Goal: Information Seeking & Learning: Check status

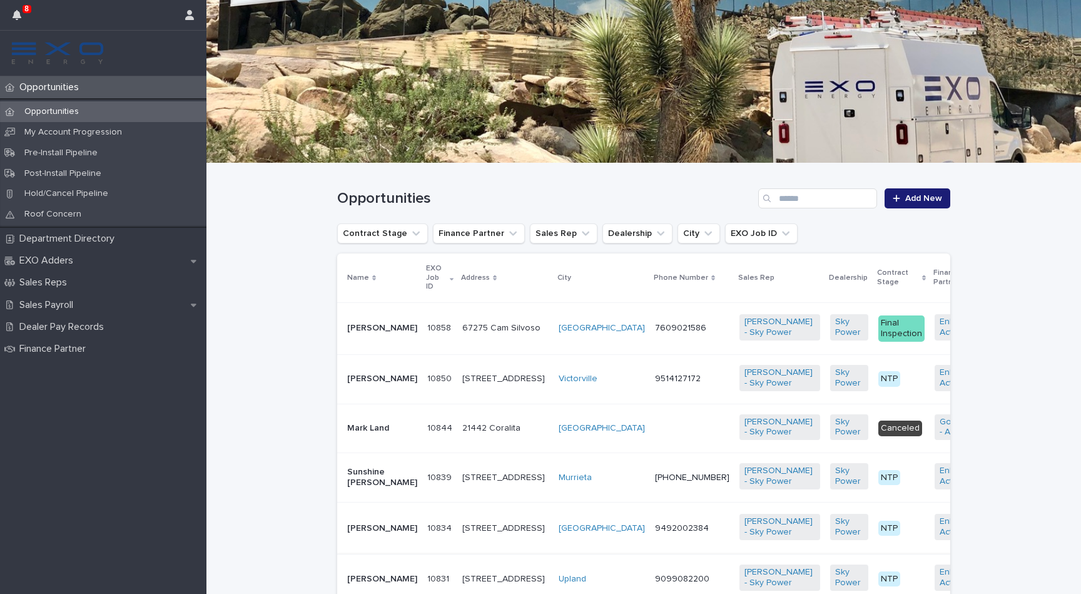
scroll to position [72, 0]
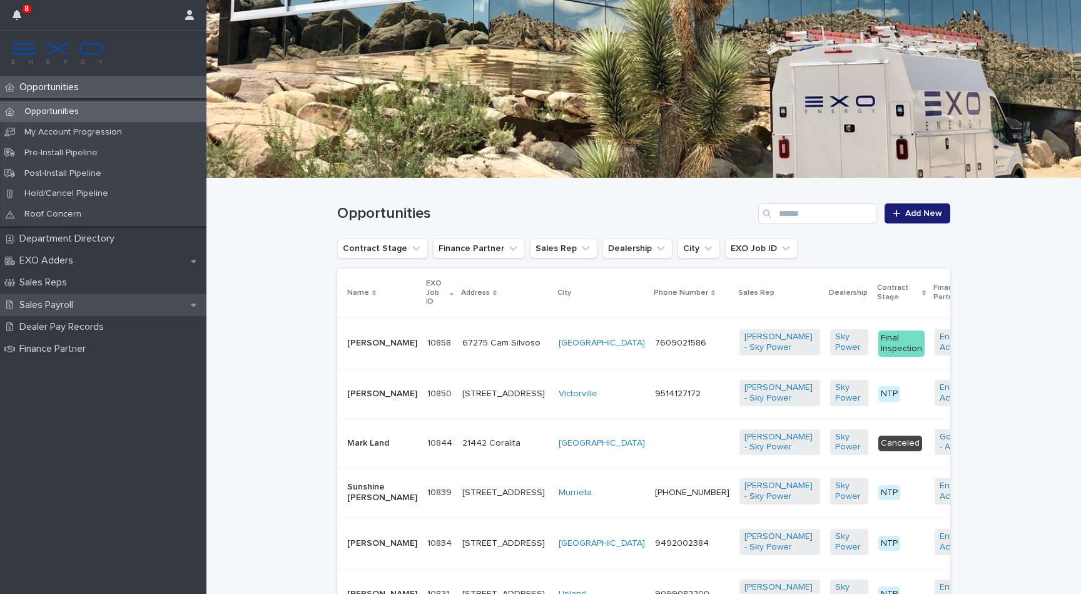
click at [104, 295] on div "Sales Payroll" at bounding box center [103, 305] width 206 height 22
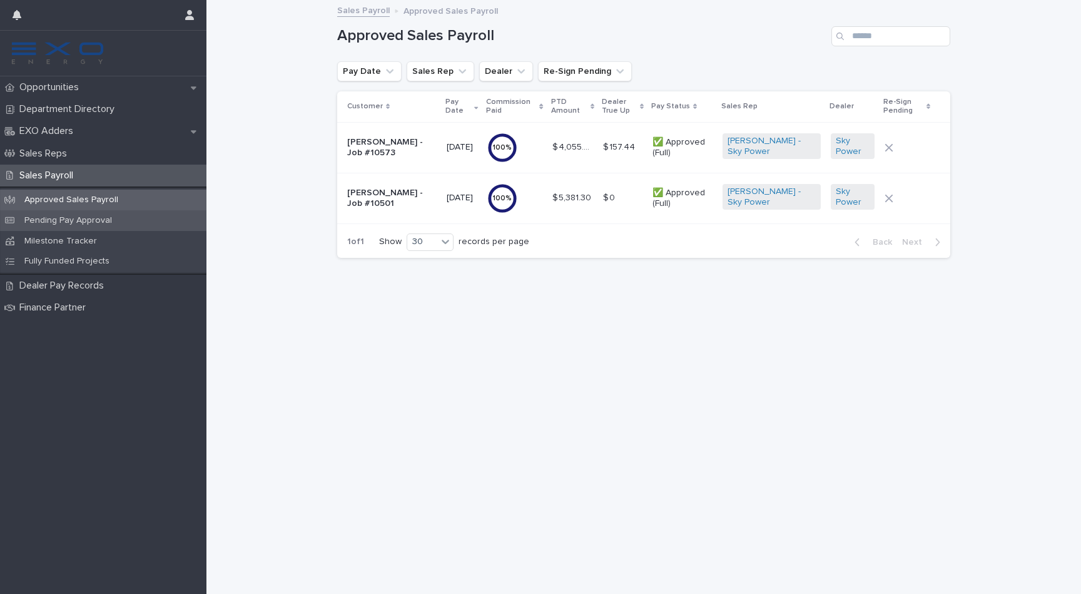
click at [99, 219] on p "Pending Pay Approval" at bounding box center [68, 220] width 108 height 11
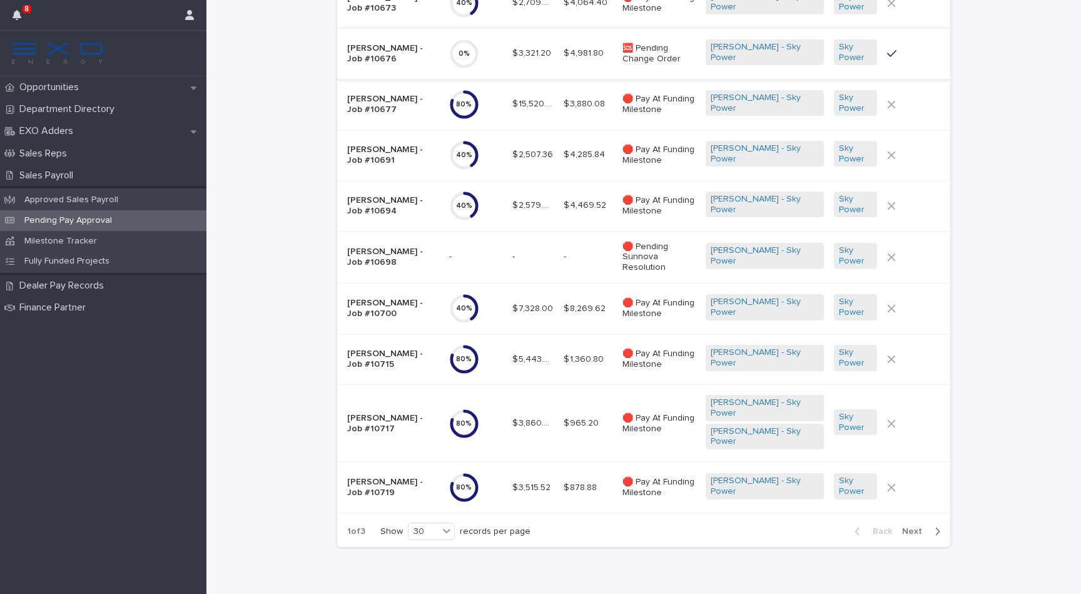
scroll to position [1157, 0]
click at [193, 15] on icon "button" at bounding box center [189, 15] width 9 height 10
click at [176, 58] on p "Log Out" at bounding box center [153, 53] width 79 height 21
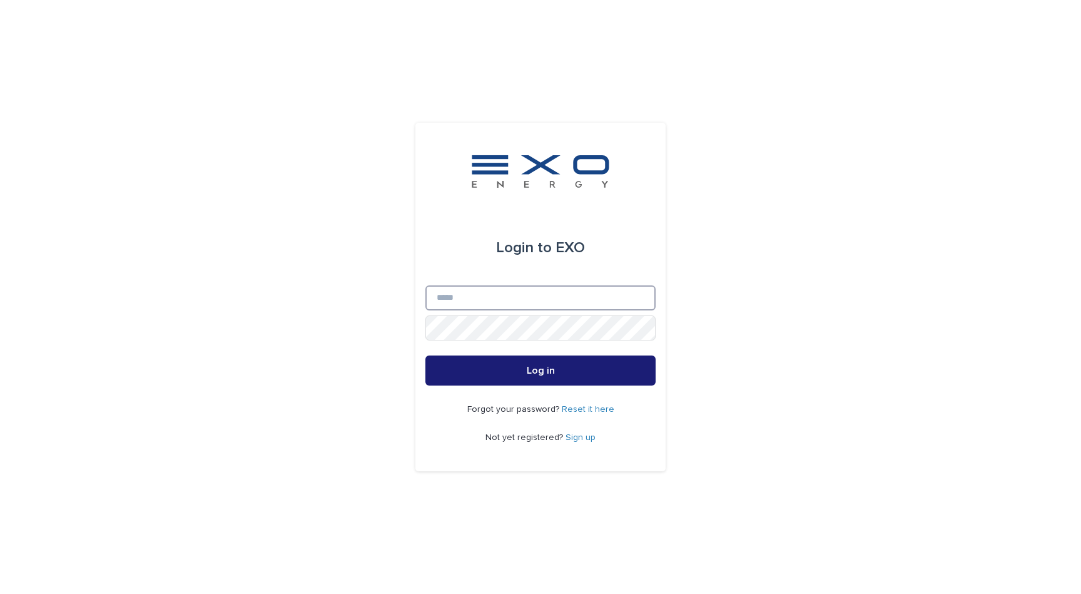
click at [589, 293] on input "Email" at bounding box center [540, 297] width 230 height 25
click at [639, 300] on input "Email" at bounding box center [540, 297] width 230 height 25
click at [540, 370] on button "Log in" at bounding box center [540, 370] width 230 height 30
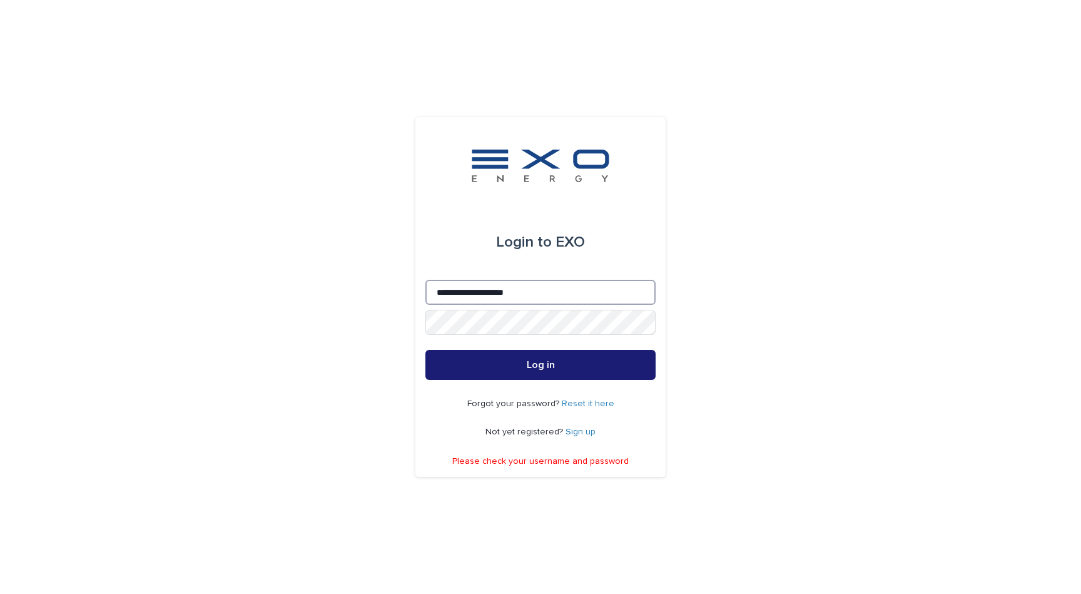
click at [490, 298] on input "**********" at bounding box center [540, 292] width 230 height 25
click at [489, 288] on input "**********" at bounding box center [540, 292] width 230 height 25
click at [489, 295] on input "**********" at bounding box center [540, 292] width 230 height 25
type input "**********"
click at [609, 363] on button "Log in" at bounding box center [540, 365] width 230 height 30
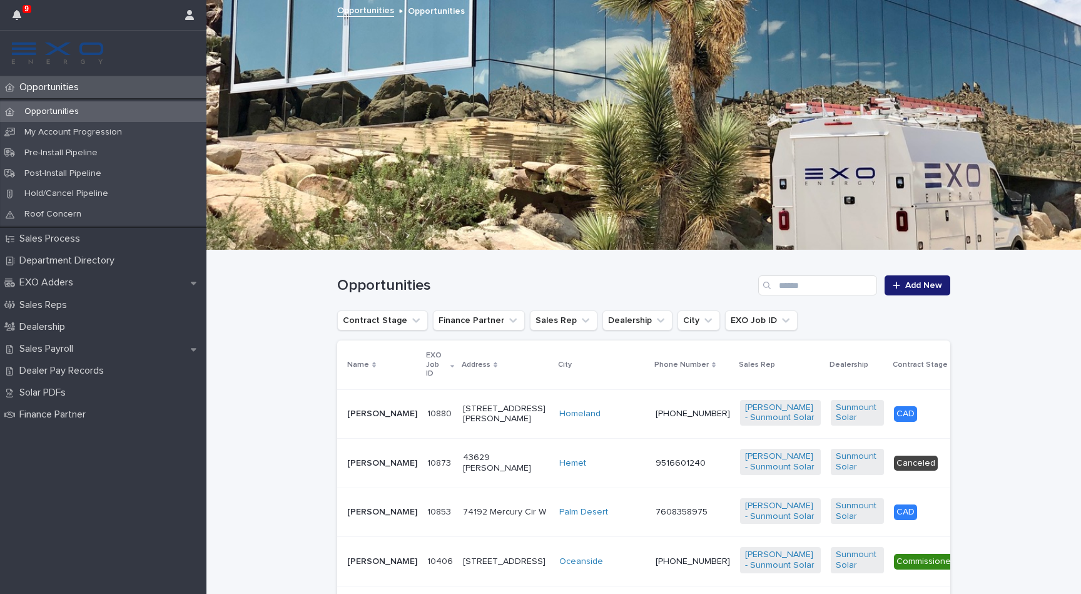
click at [383, 419] on p "[PERSON_NAME]" at bounding box center [382, 413] width 70 height 11
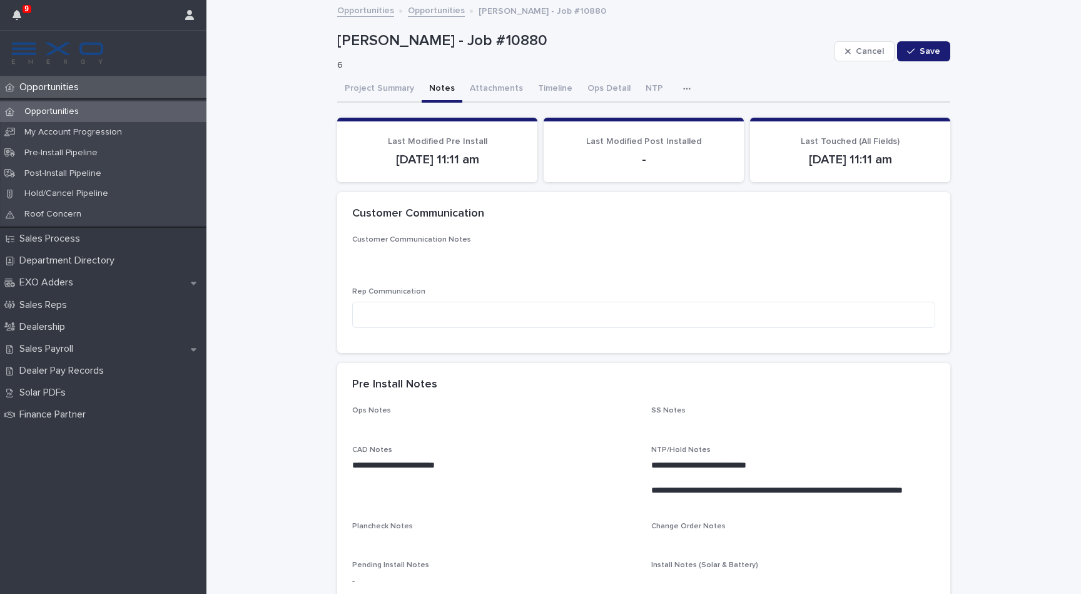
click at [435, 83] on button "Notes" at bounding box center [442, 89] width 41 height 26
click at [683, 85] on icon "button" at bounding box center [687, 88] width 8 height 9
click at [626, 114] on button "Activity" at bounding box center [643, 121] width 83 height 19
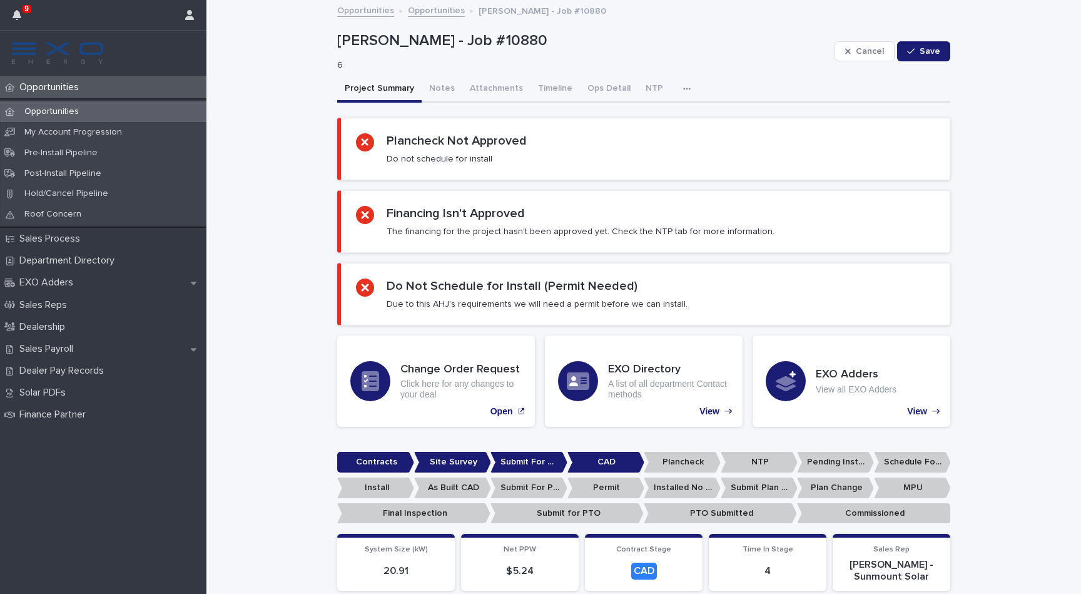
click at [393, 86] on button "Project Summary" at bounding box center [379, 89] width 84 height 26
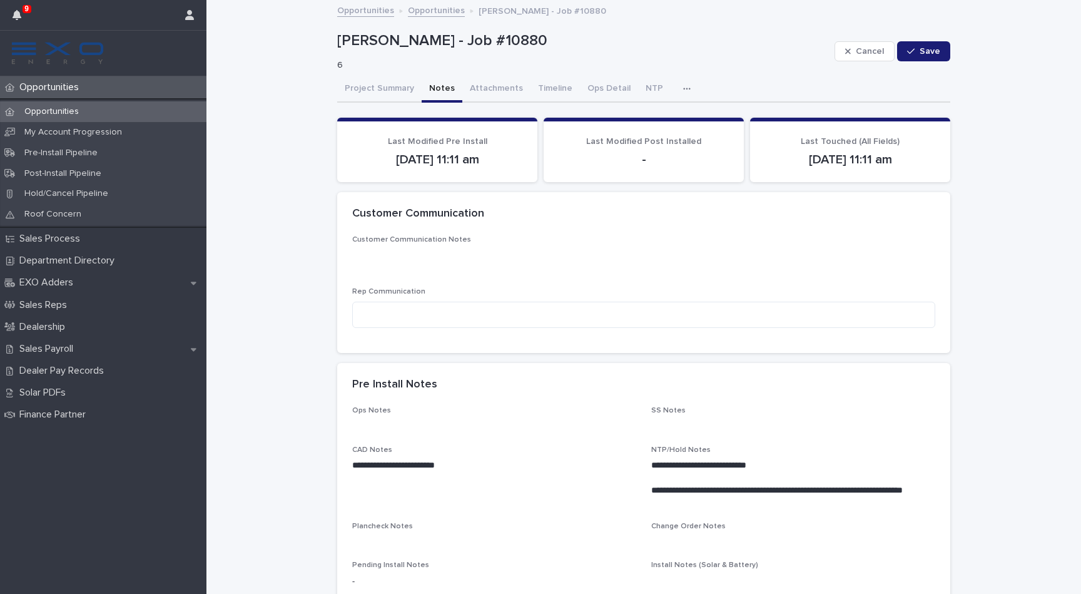
click at [438, 84] on button "Notes" at bounding box center [442, 89] width 41 height 26
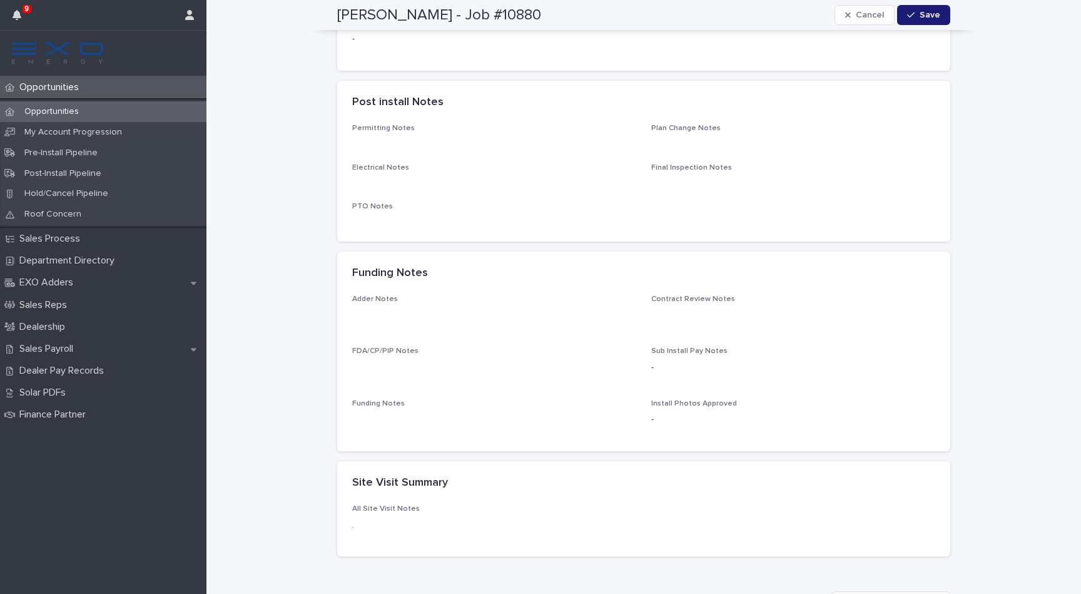
scroll to position [606, 0]
